Goal: Task Accomplishment & Management: Manage account settings

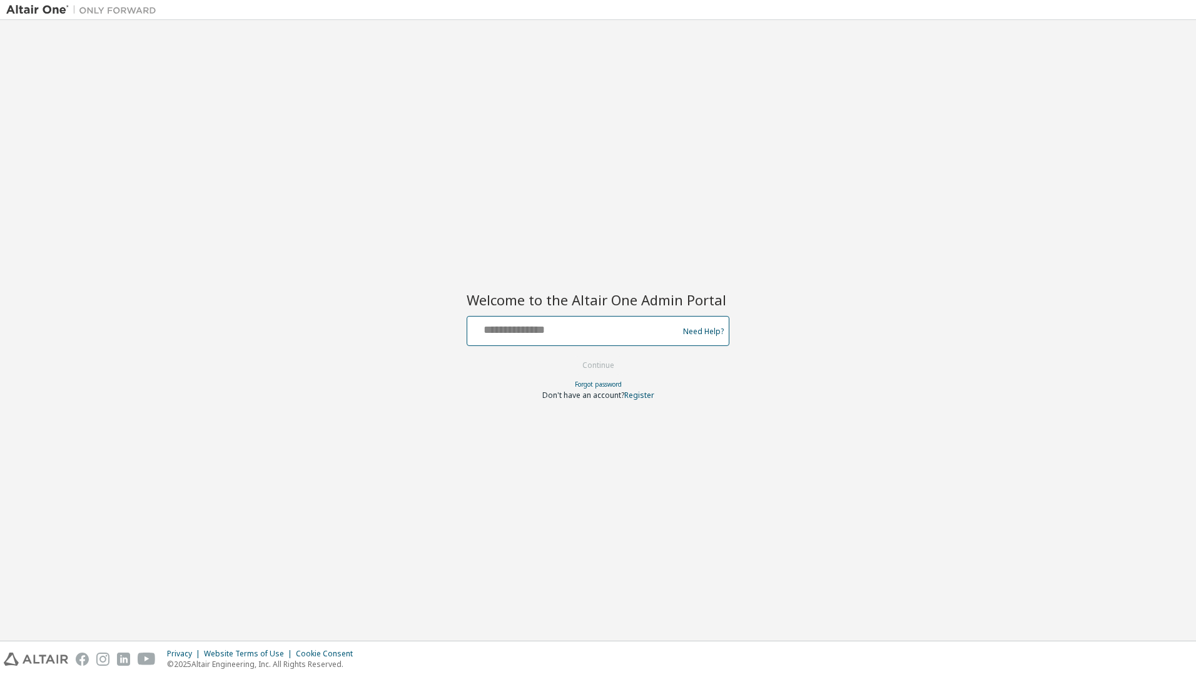
click at [489, 333] on input "text" at bounding box center [574, 328] width 205 height 18
type input "**********"
click at [614, 366] on button "Continue" at bounding box center [598, 365] width 58 height 19
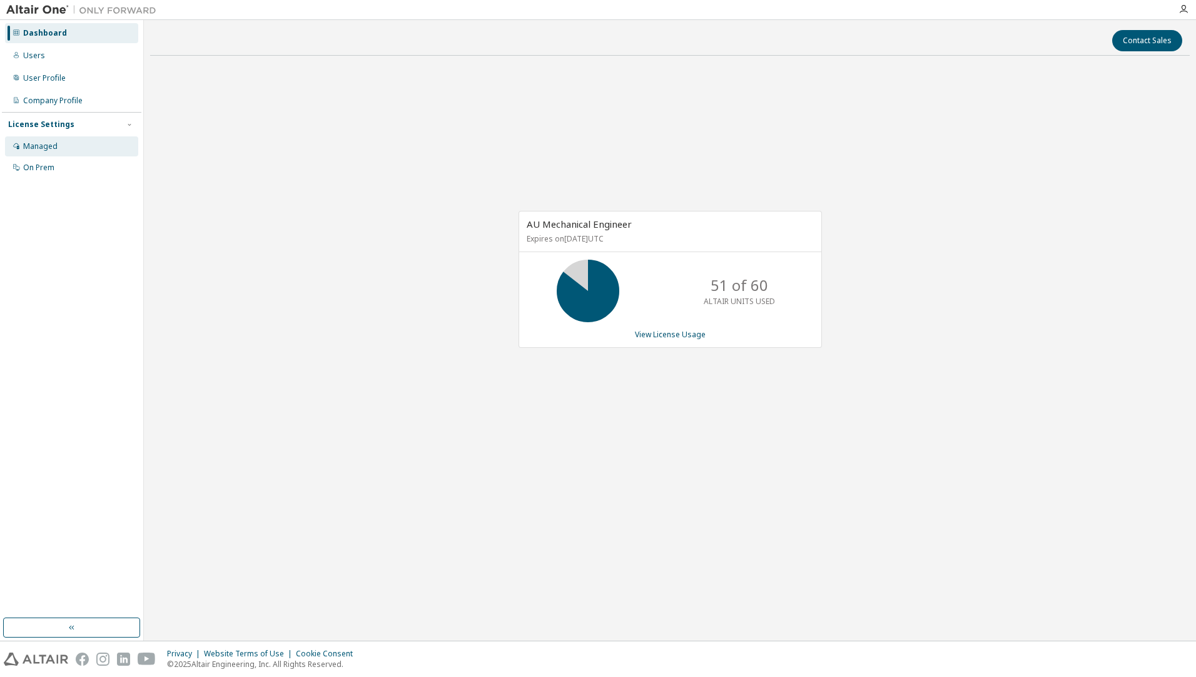
click at [46, 144] on div "Managed" at bounding box center [40, 146] width 34 height 10
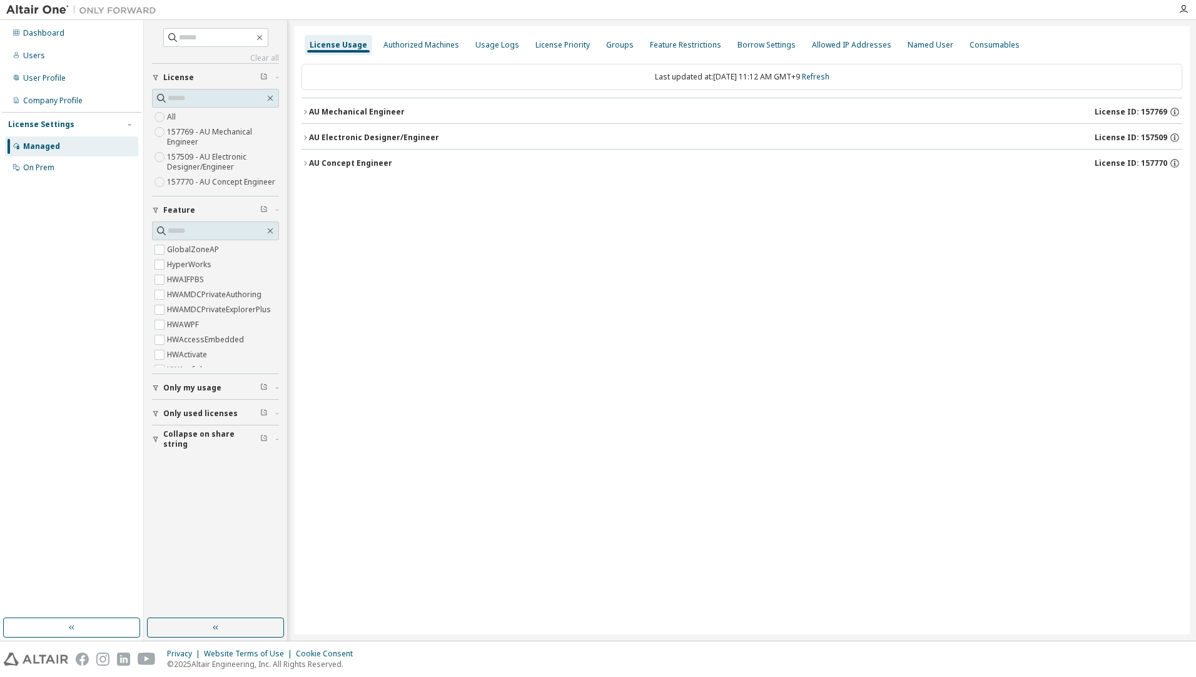
click at [217, 182] on label "157770 - AU Concept Engineer" at bounding box center [222, 181] width 111 height 15
click at [339, 114] on div "AU Concept Engineer" at bounding box center [350, 112] width 83 height 10
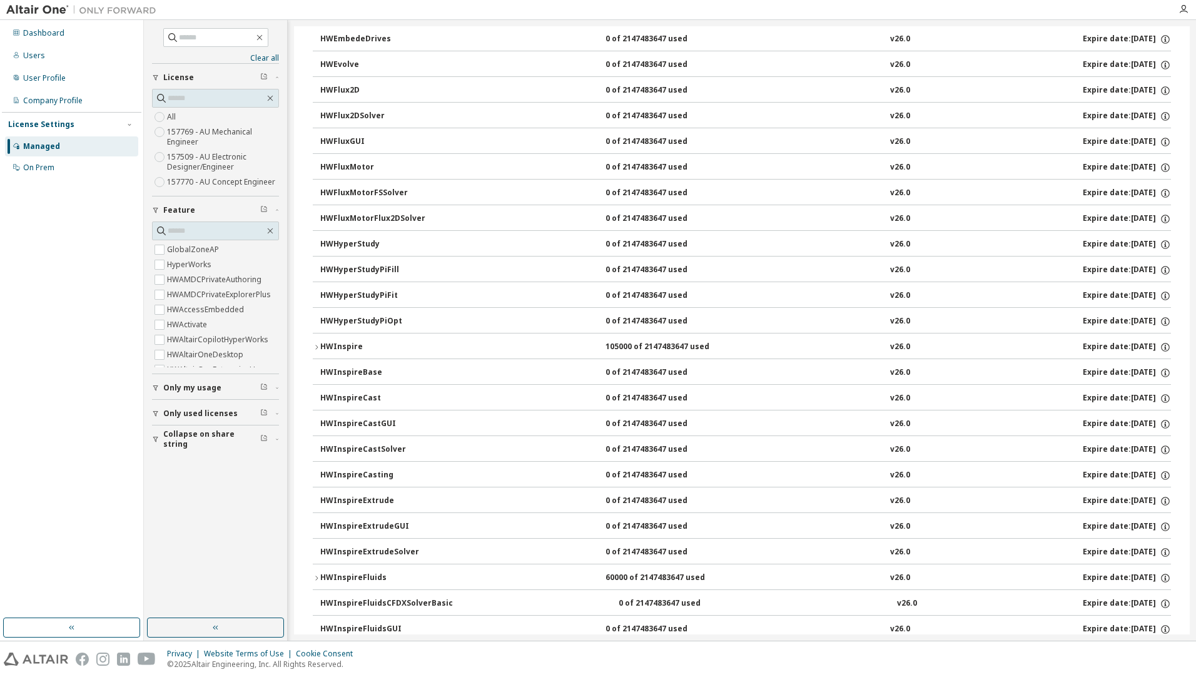
scroll to position [876, 0]
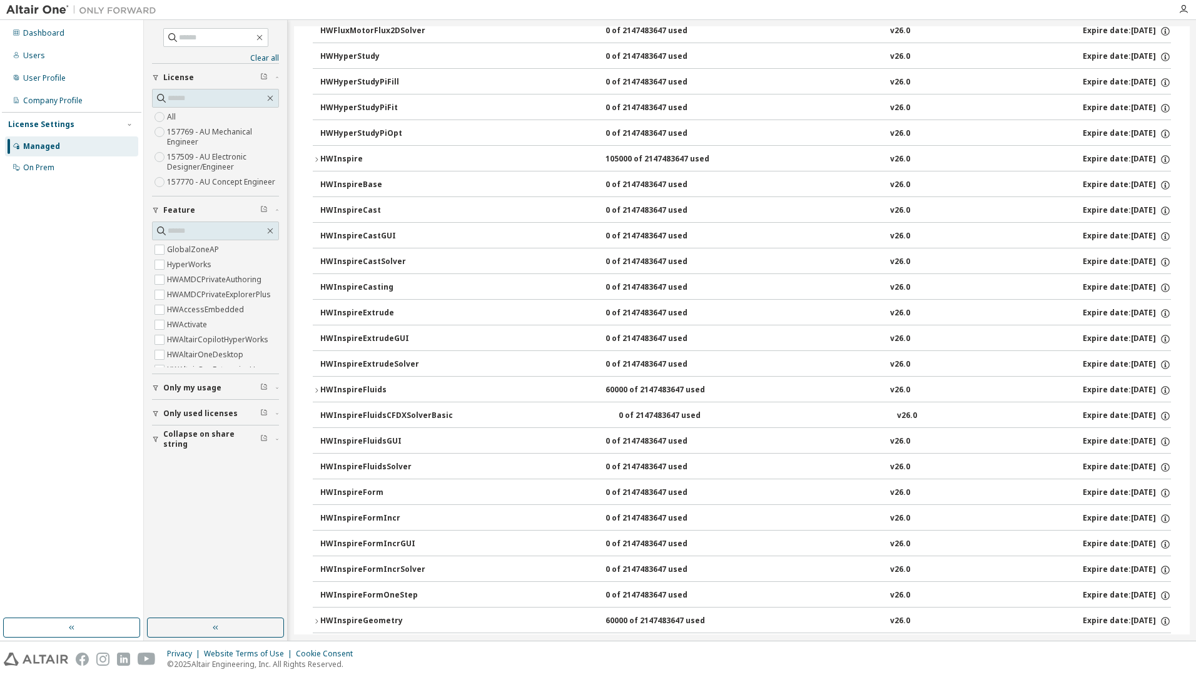
click at [359, 388] on div "HWInspireFluids" at bounding box center [376, 390] width 113 height 11
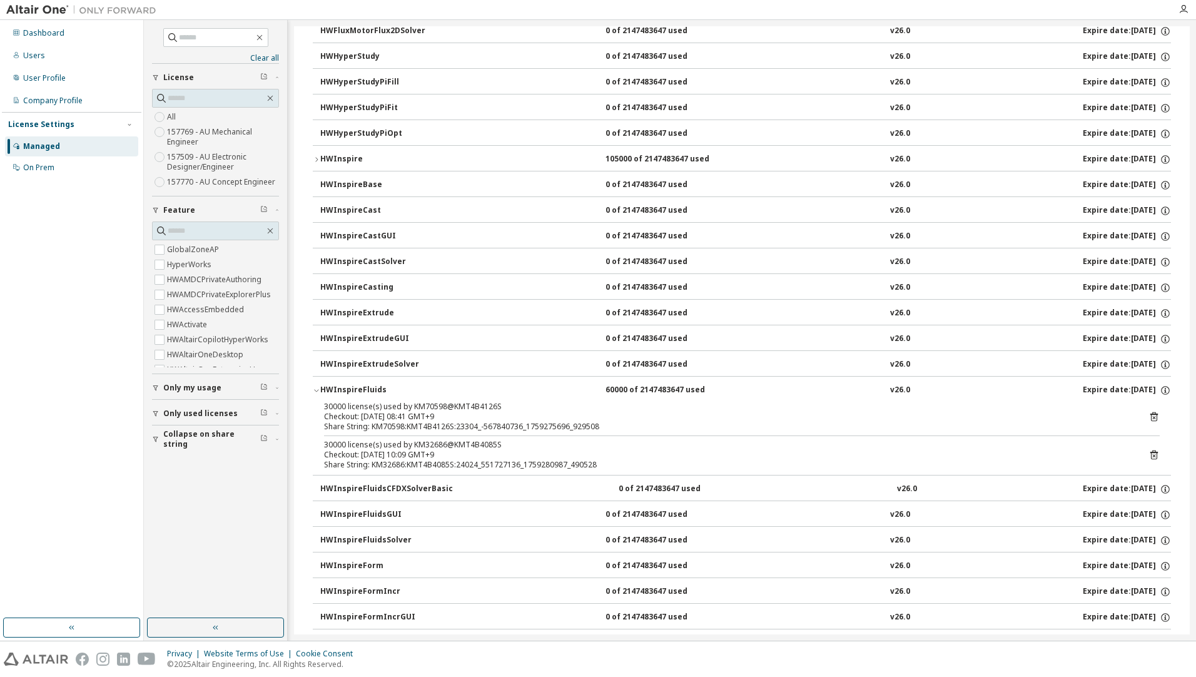
click at [317, 156] on icon "button" at bounding box center [317, 160] width 8 height 8
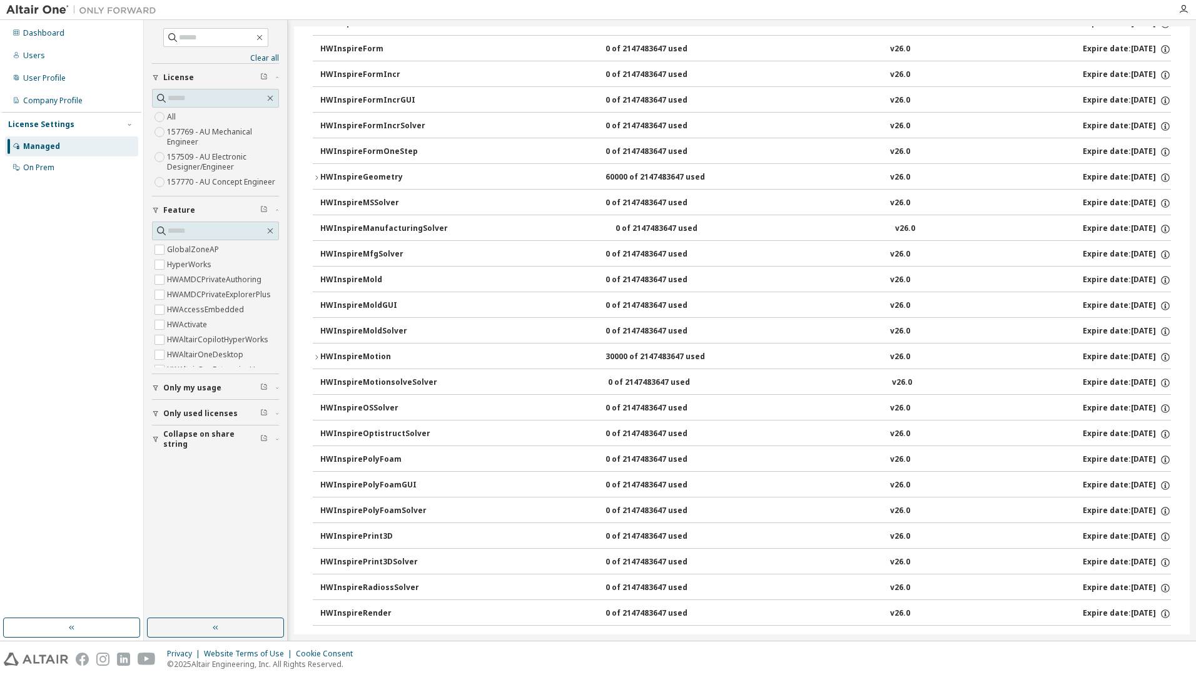
scroll to position [1468, 0]
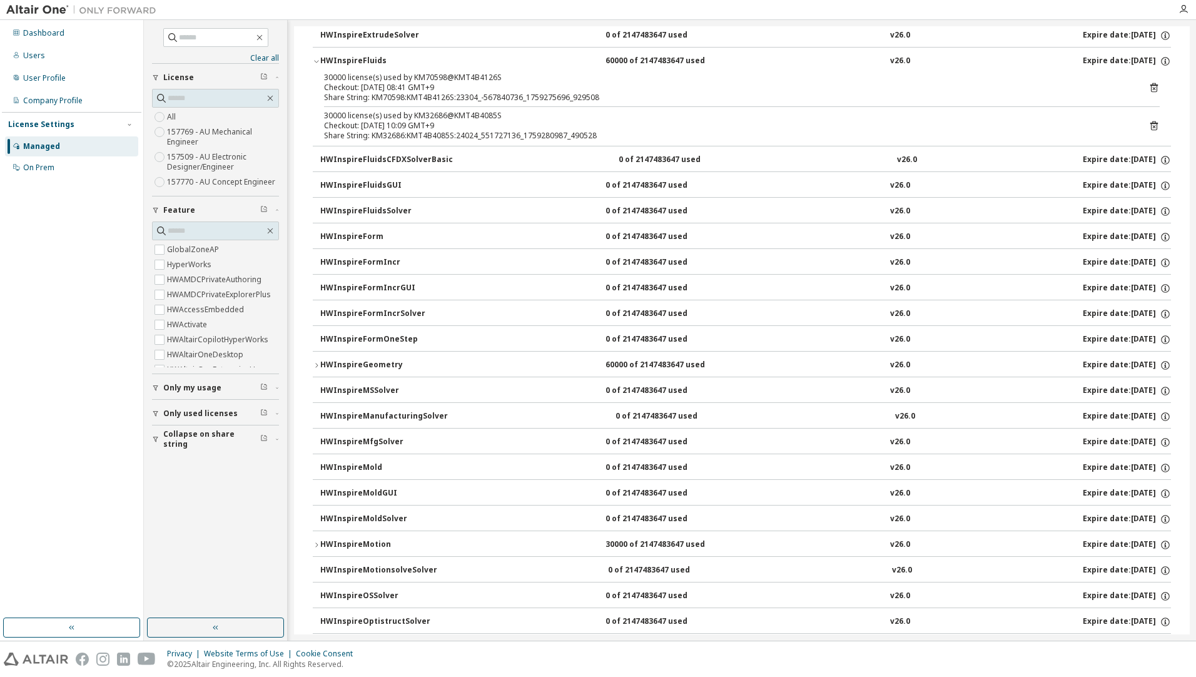
click at [315, 365] on icon "button" at bounding box center [317, 365] width 8 height 8
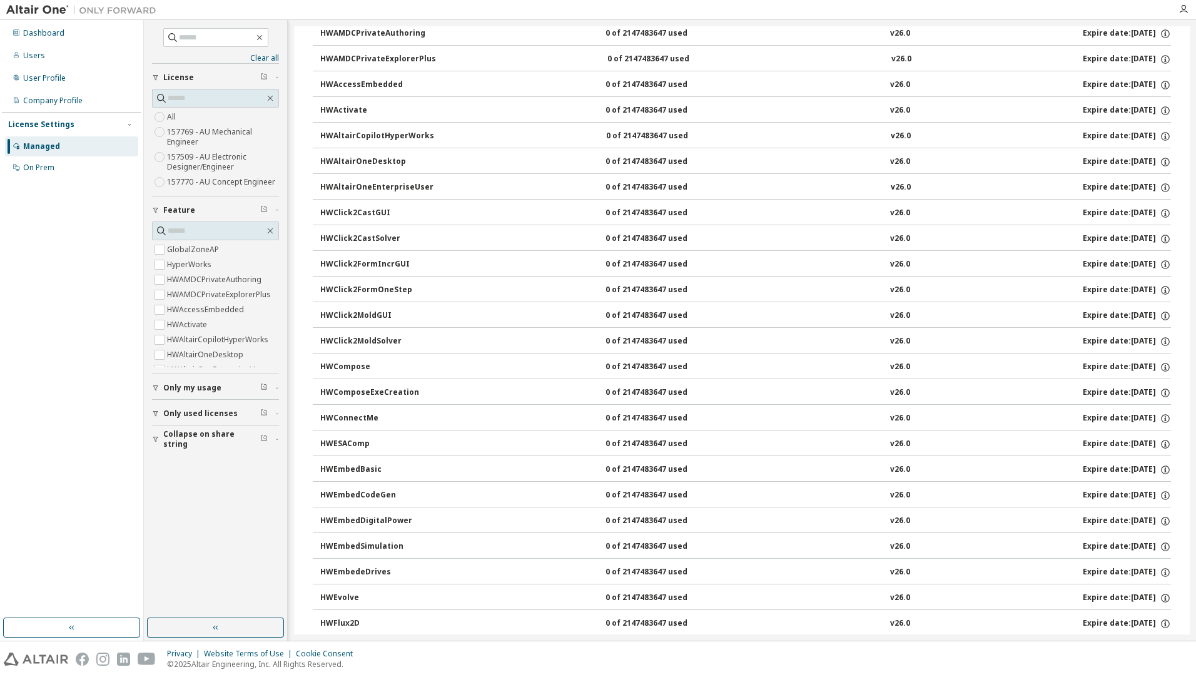
scroll to position [0, 0]
